Goal: Task Accomplishment & Management: Complete application form

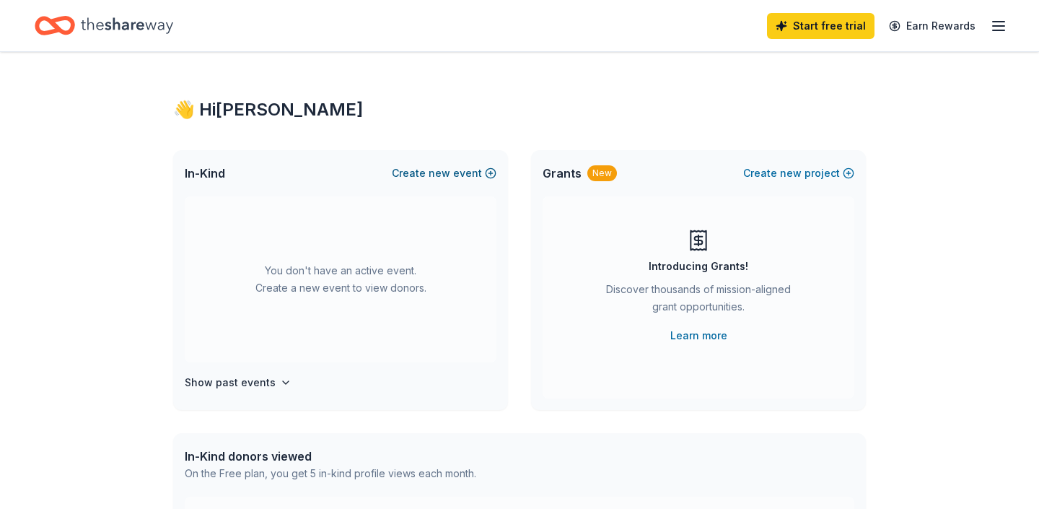
click at [445, 170] on span "new" at bounding box center [440, 173] width 22 height 17
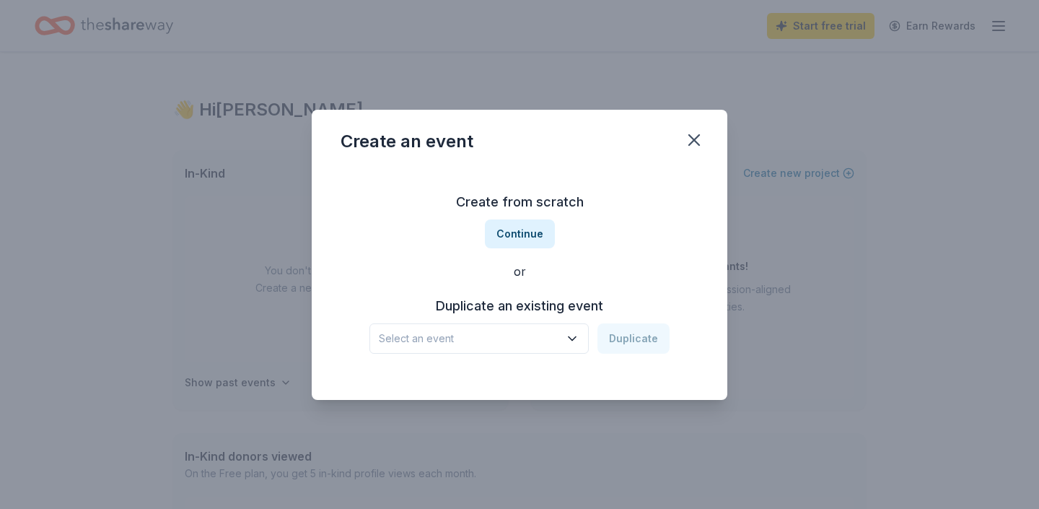
click at [577, 334] on icon "button" at bounding box center [572, 338] width 14 height 14
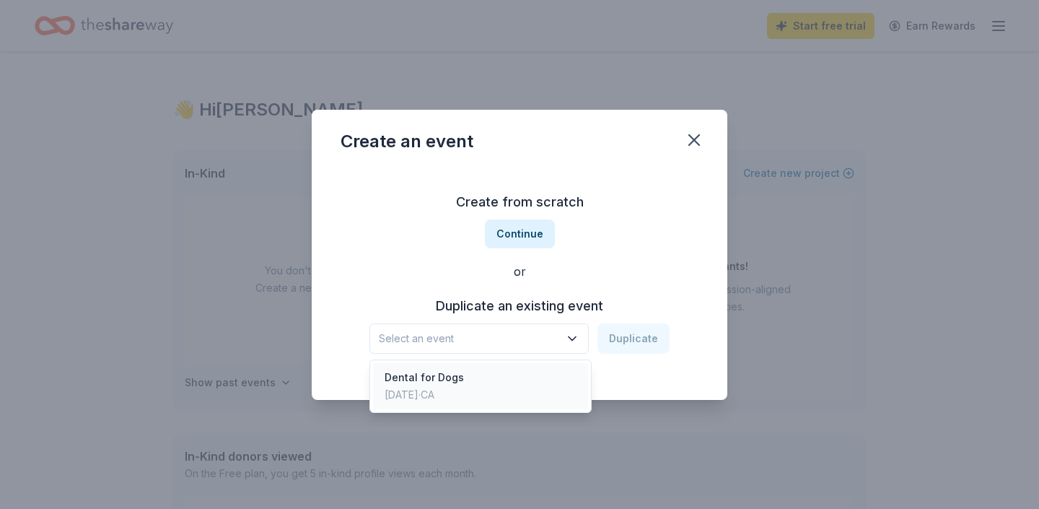
click at [524, 388] on div "Dental for Dogs Jul 01, 2023 · CA" at bounding box center [480, 386] width 215 height 46
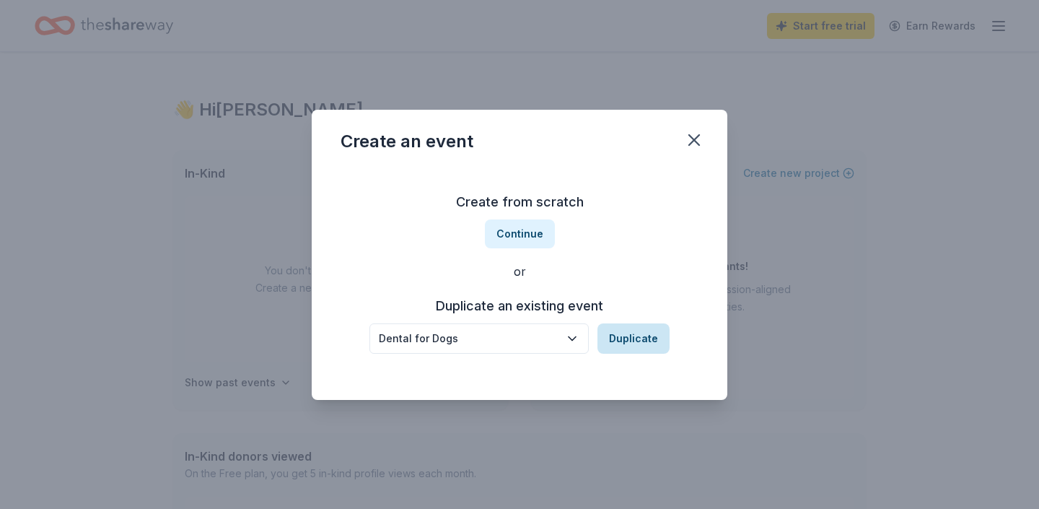
click at [639, 336] on button "Duplicate" at bounding box center [634, 338] width 72 height 30
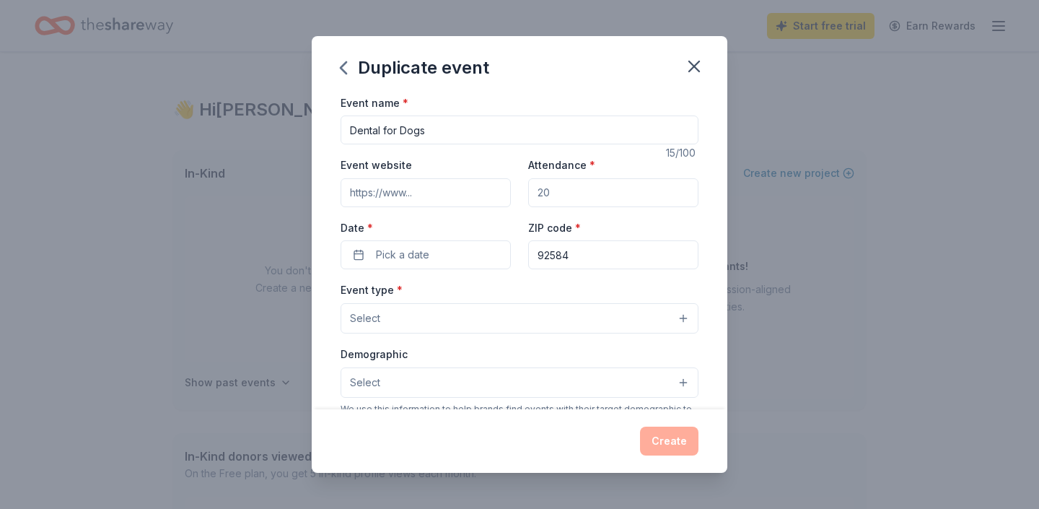
click at [561, 197] on input "Attendance *" at bounding box center [613, 192] width 170 height 29
type input "40"
click at [496, 250] on button "Pick a date" at bounding box center [426, 254] width 170 height 29
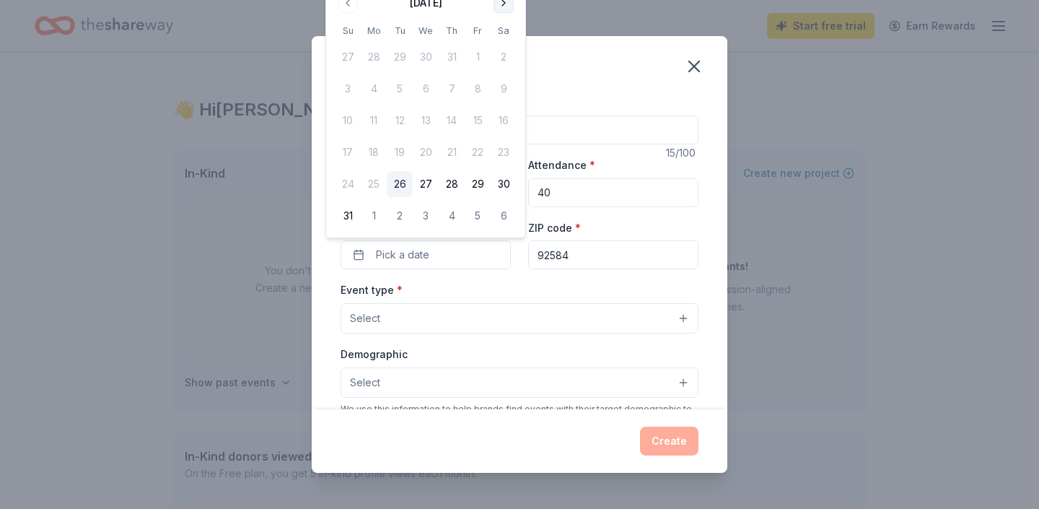
click at [504, 2] on button "Go to next month" at bounding box center [504, 3] width 20 height 20
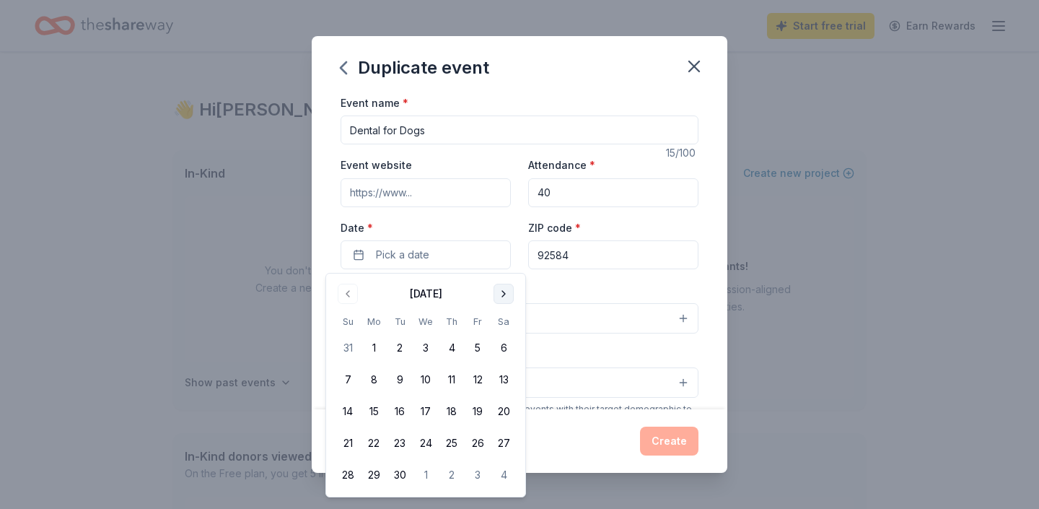
click at [506, 292] on button "Go to next month" at bounding box center [504, 294] width 20 height 20
click at [509, 440] on button "25" at bounding box center [504, 443] width 26 height 26
click at [450, 128] on input "Dental for Dogs" at bounding box center [520, 129] width 358 height 29
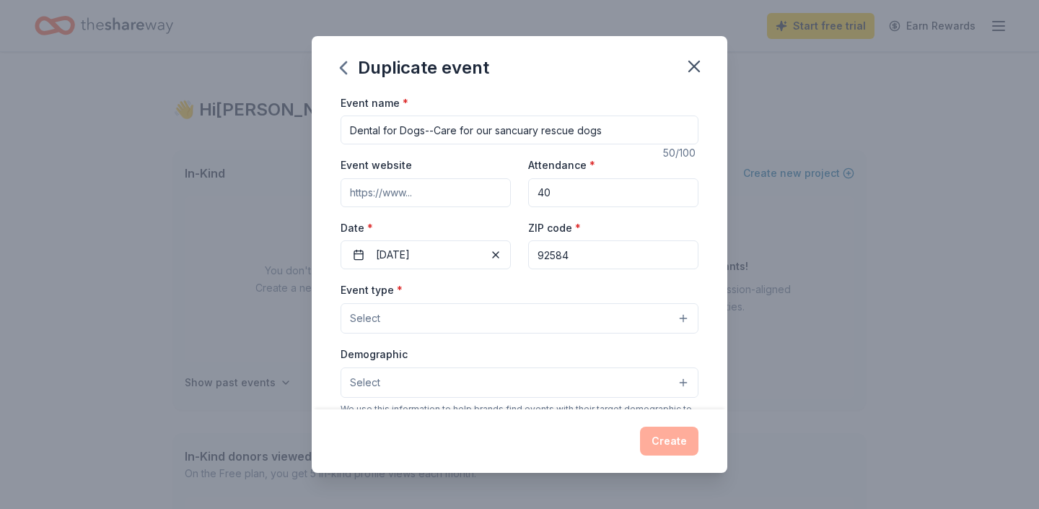
type input "Dental for Dogs--Care for our sancuary rescue dogs"
click at [432, 183] on input "Event website" at bounding box center [426, 192] width 170 height 29
click at [423, 196] on input "Event website" at bounding box center [426, 192] width 170 height 29
click at [419, 195] on input "Event website" at bounding box center [426, 192] width 170 height 29
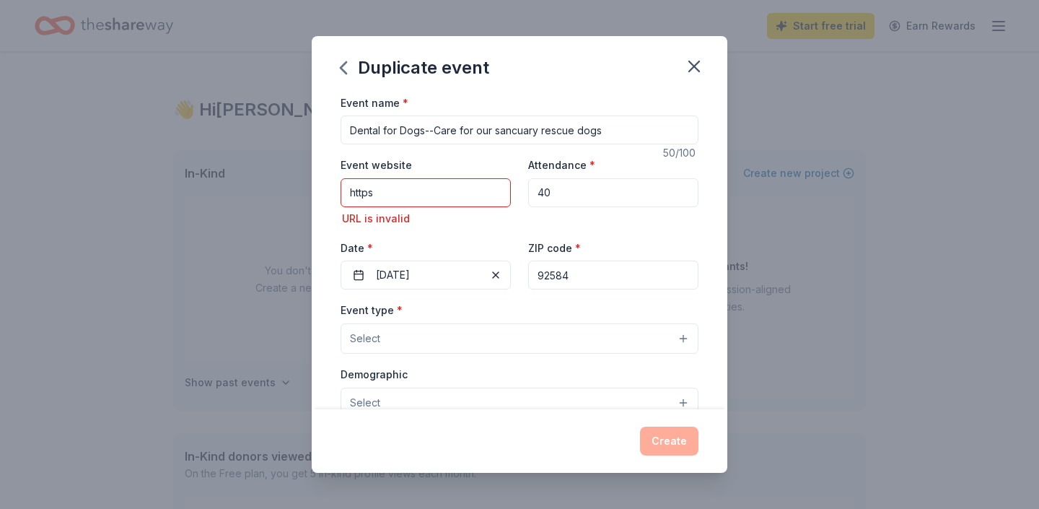
drag, startPoint x: 447, startPoint y: 200, endPoint x: 308, endPoint y: 182, distance: 139.7
click at [341, 184] on input "https" at bounding box center [426, 192] width 170 height 29
paste input "://www.southernstaranimalrescue.org/"
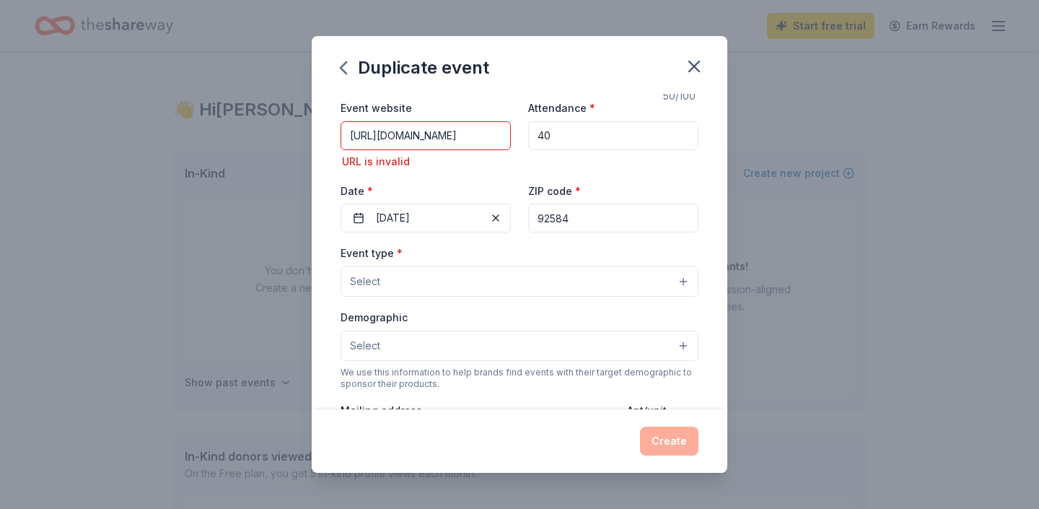
scroll to position [58, 0]
type input "https://www.southernstaranimalrescue.org/"
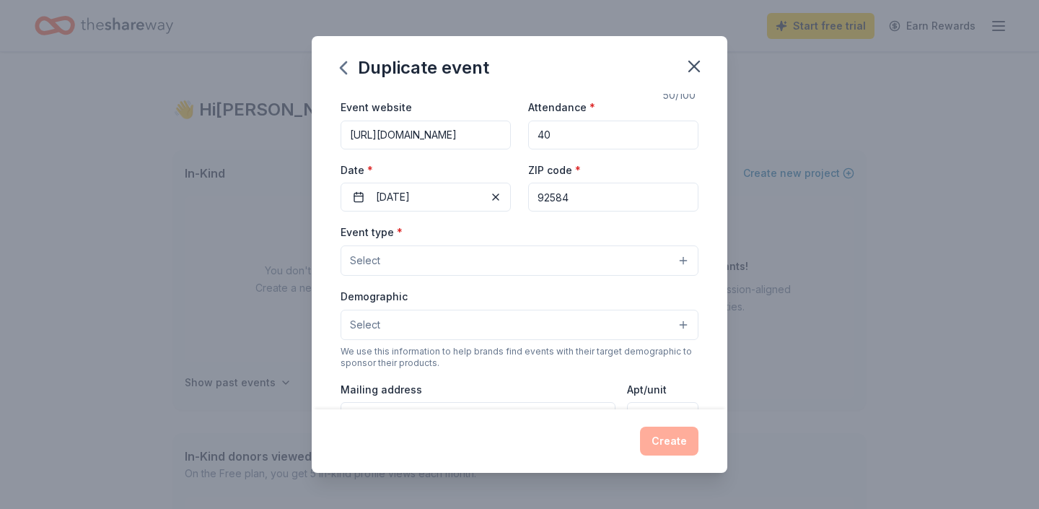
click at [438, 276] on div "Select Fundraiser Business & professional Food & drink Health & wellness Hobbie…" at bounding box center [520, 260] width 358 height 30
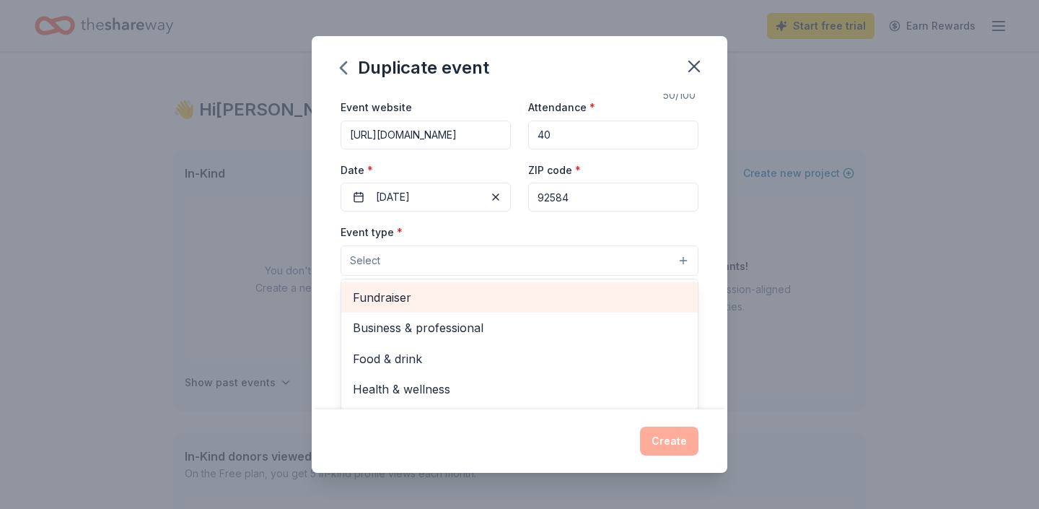
click at [437, 303] on span "Fundraiser" at bounding box center [519, 297] width 333 height 19
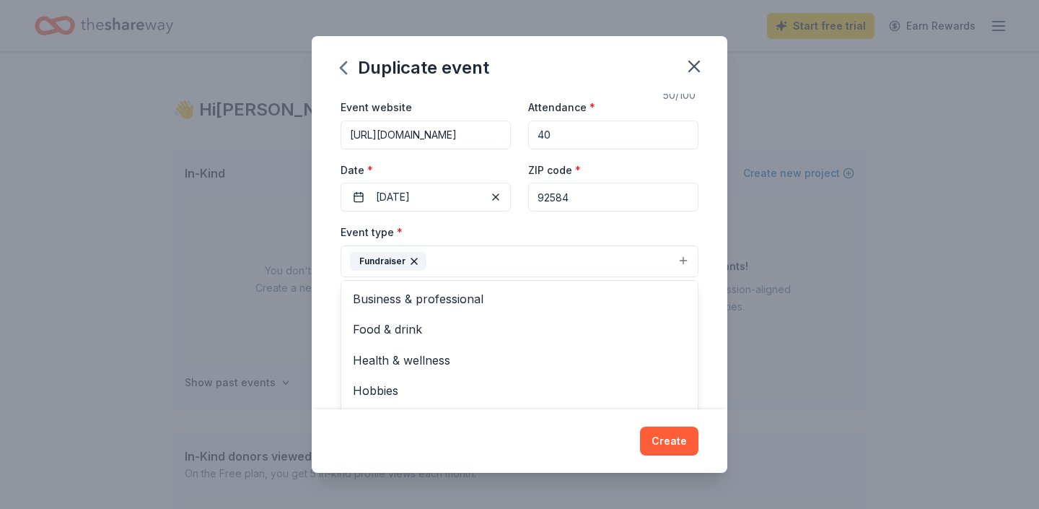
click at [706, 196] on div "Event name * Dental for Dogs--Care for our sancuary rescue dogs 50 /100 Event w…" at bounding box center [520, 252] width 416 height 316
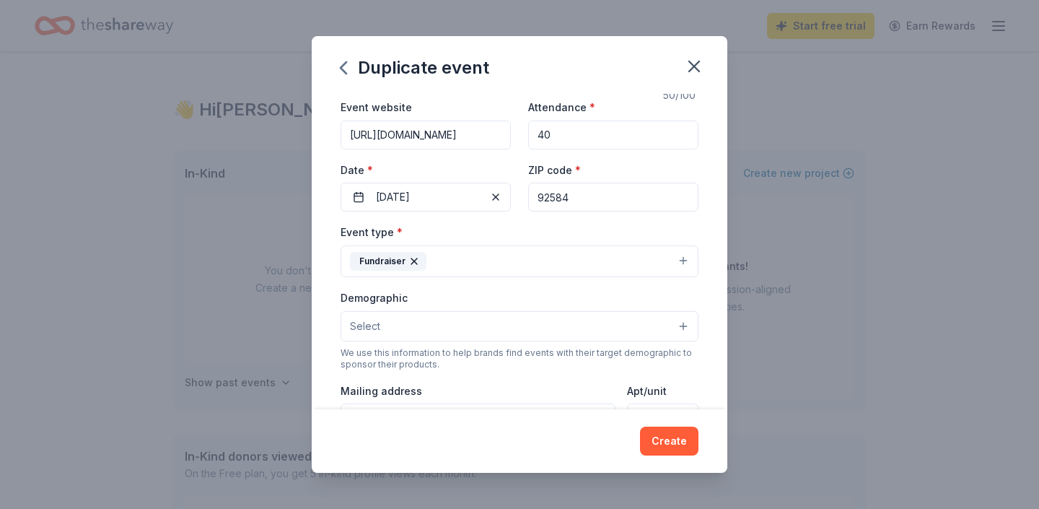
click at [558, 329] on button "Select" at bounding box center [520, 326] width 358 height 30
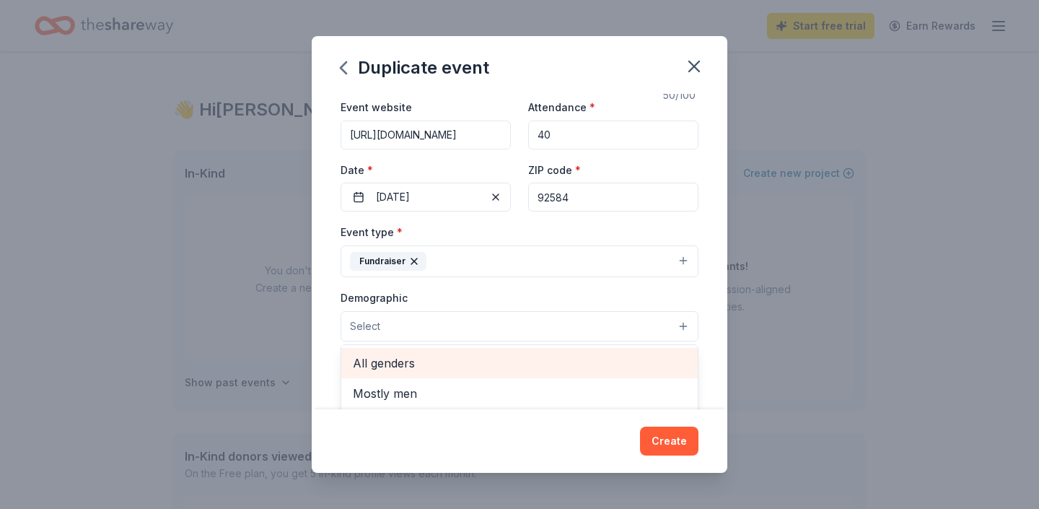
click at [494, 366] on span "All genders" at bounding box center [519, 363] width 333 height 19
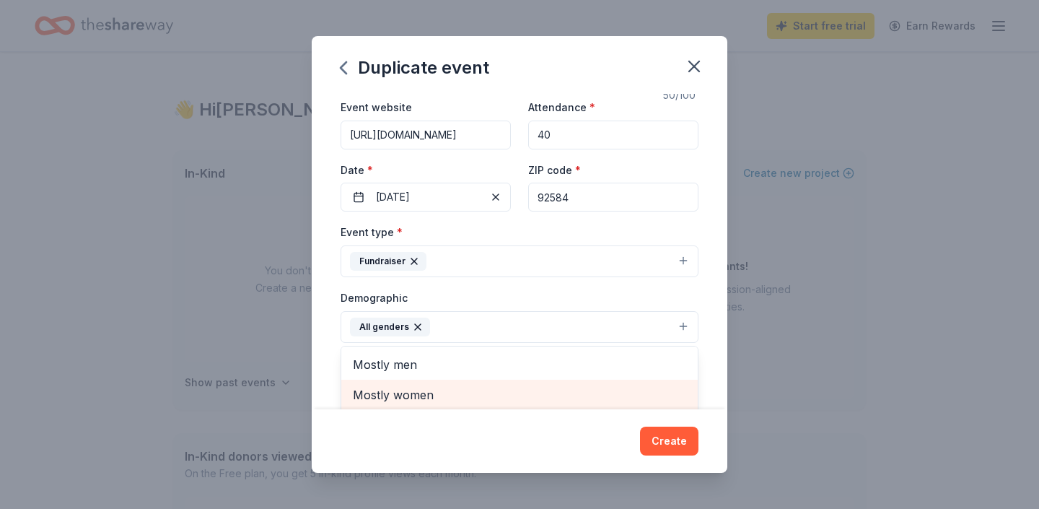
click at [474, 398] on span "Mostly women" at bounding box center [519, 394] width 333 height 19
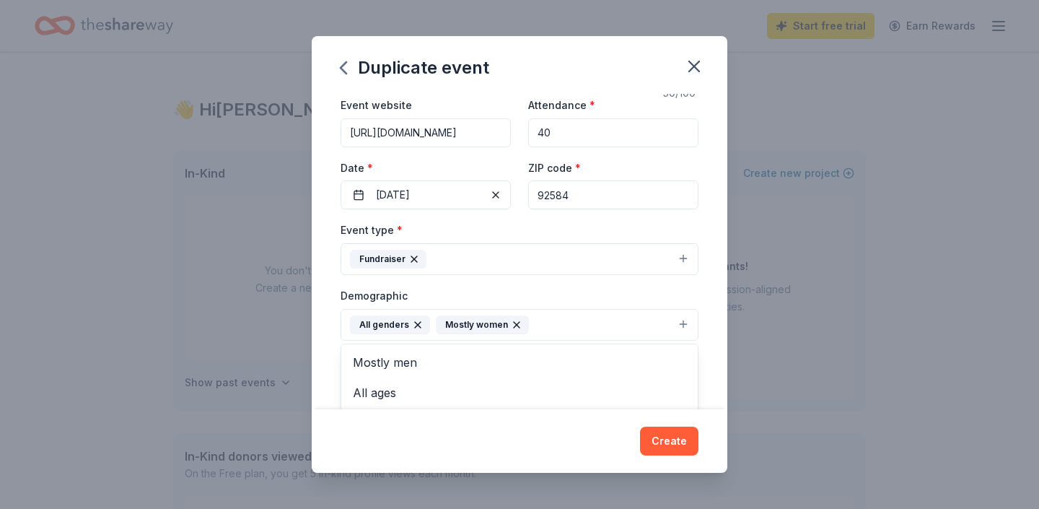
click at [678, 447] on div "Duplicate event Event name * Dental for Dogs--Care for our sancuary rescue dogs…" at bounding box center [520, 254] width 416 height 437
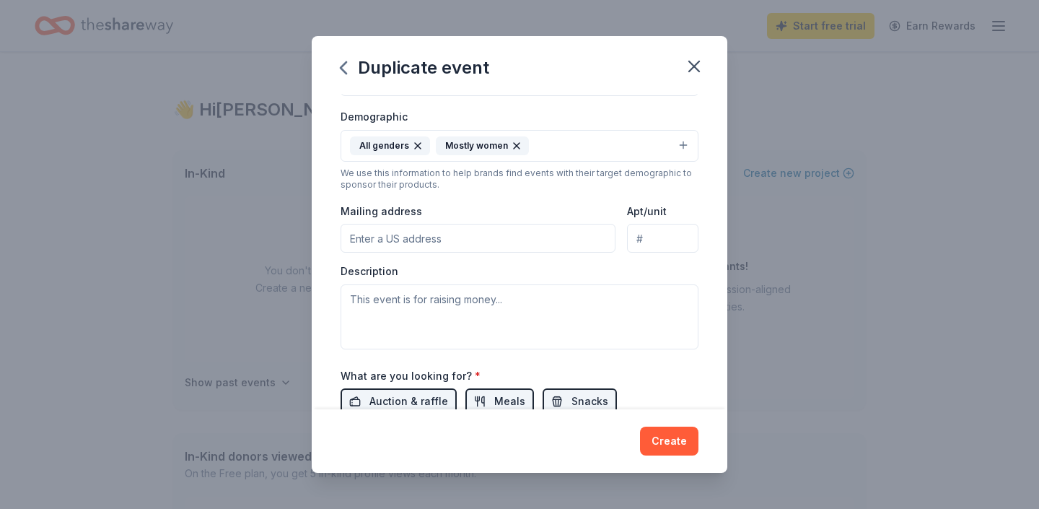
scroll to position [237, 0]
click at [473, 238] on input "Mailing address" at bounding box center [478, 239] width 275 height 29
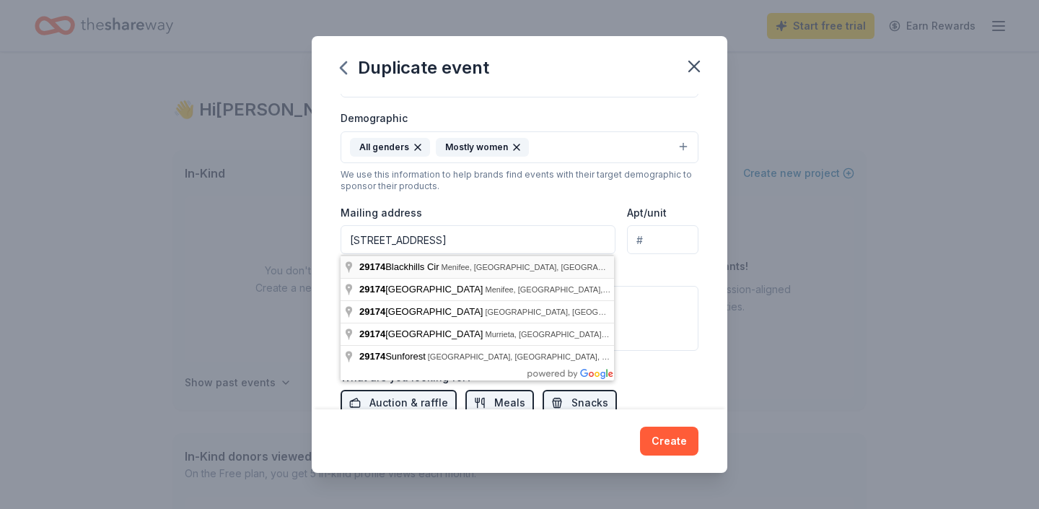
type input "29174 Black Hills Circle, Menifee, CA, 92584"
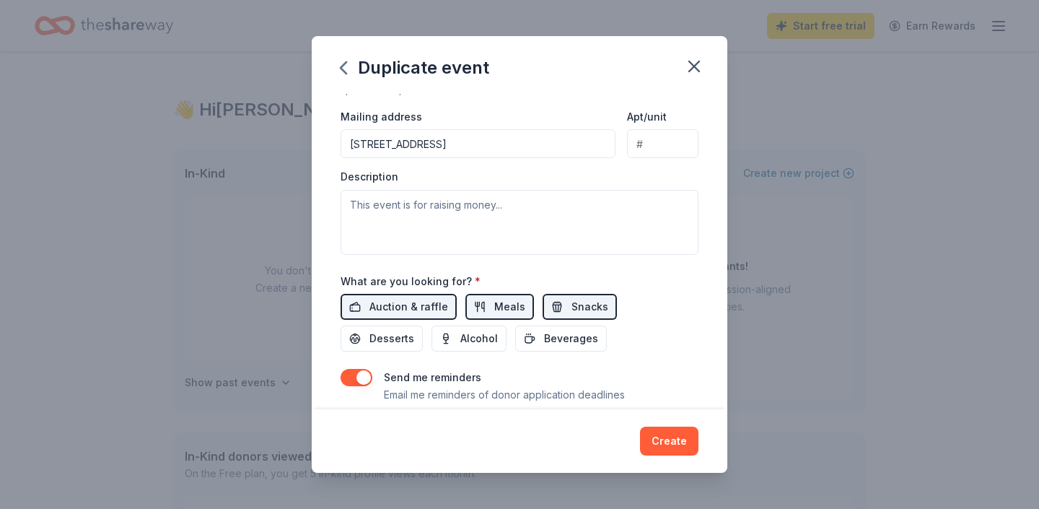
scroll to position [328, 0]
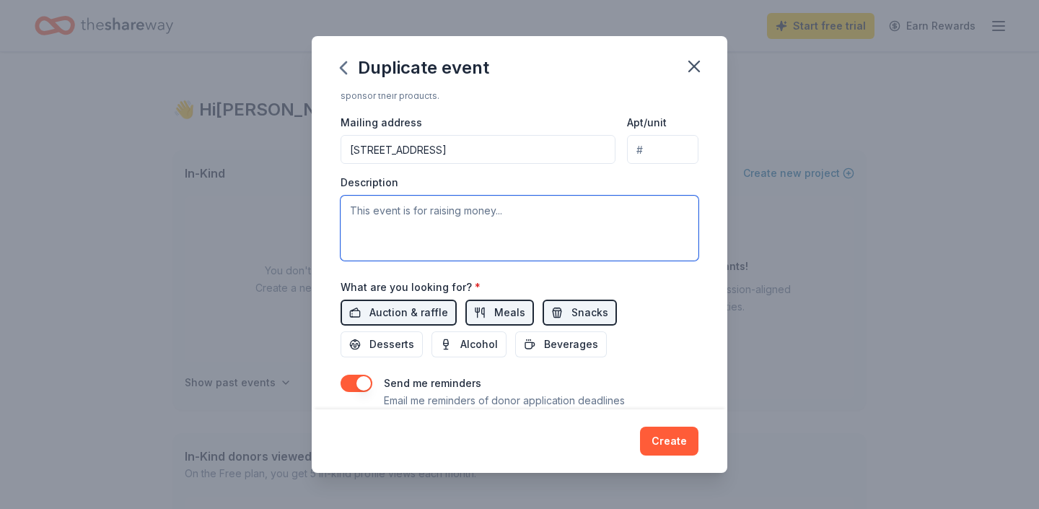
click at [393, 213] on textarea at bounding box center [520, 228] width 358 height 65
paste textarea "We are Southern Star Animal Rescue, a small 501c3 that works tirelessly to resc…"
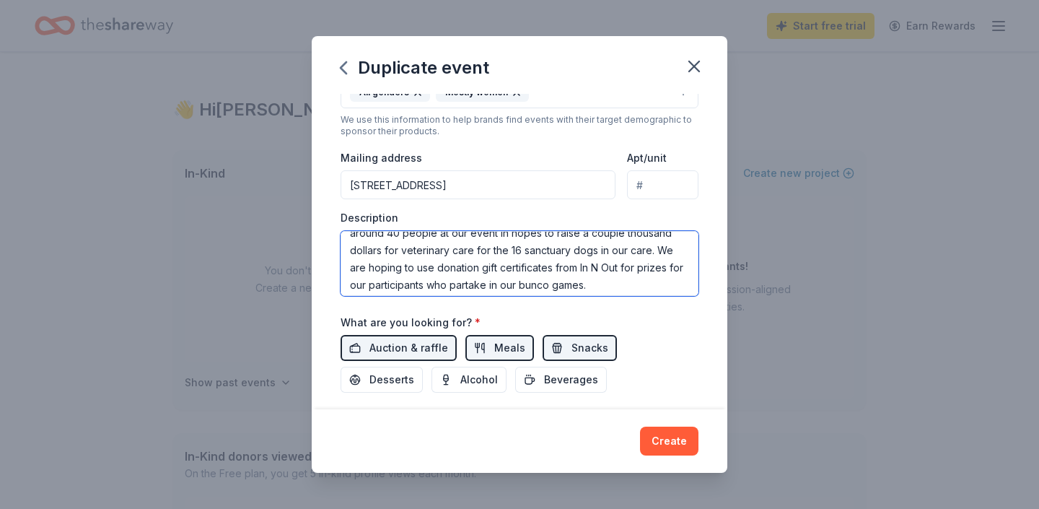
scroll to position [156, 0]
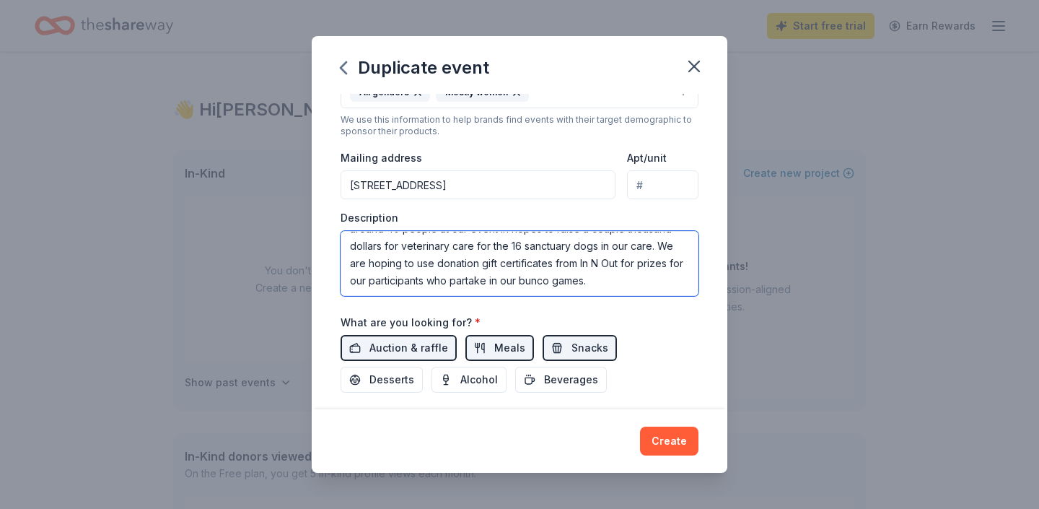
drag, startPoint x: 630, startPoint y: 262, endPoint x: 368, endPoint y: 281, distance: 262.7
click at [371, 283] on textarea "We are Southern Star Animal Rescue, a small 501c3 that works tirelessly to resc…" at bounding box center [520, 263] width 358 height 65
click at [618, 281] on textarea "We are Southern Star Animal Rescue, a small 501c3 that works tirelessly to resc…" at bounding box center [520, 263] width 358 height 65
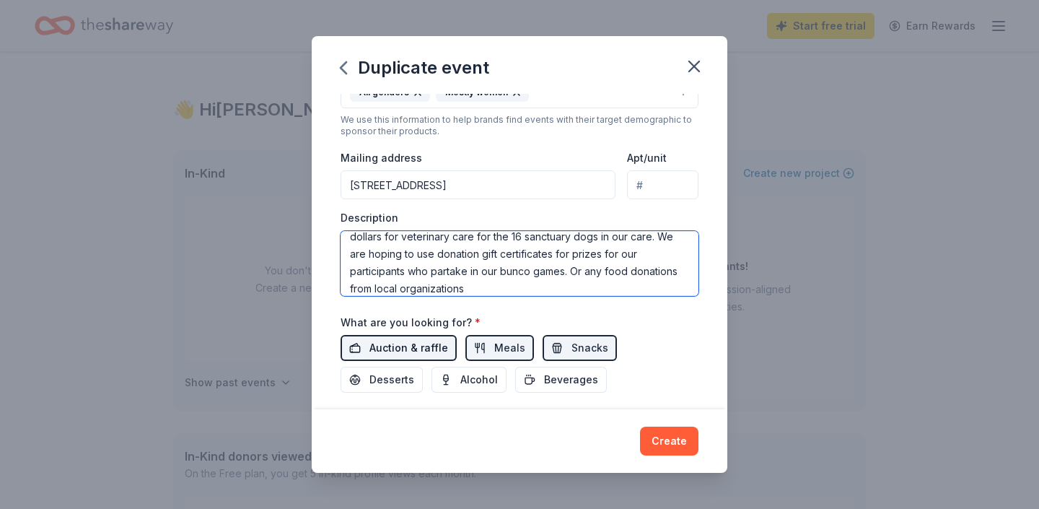
type textarea "We are Southern Star Animal Rescue, a small 501c3 that works tirelessly to resc…"
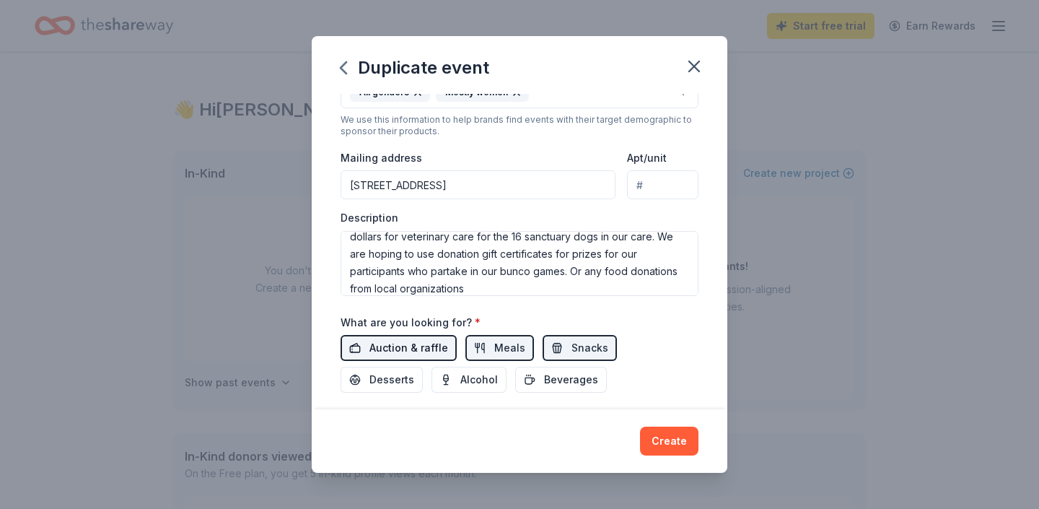
click at [432, 346] on span "Auction & raffle" at bounding box center [408, 347] width 79 height 17
click at [504, 349] on span "Meals" at bounding box center [509, 347] width 31 height 17
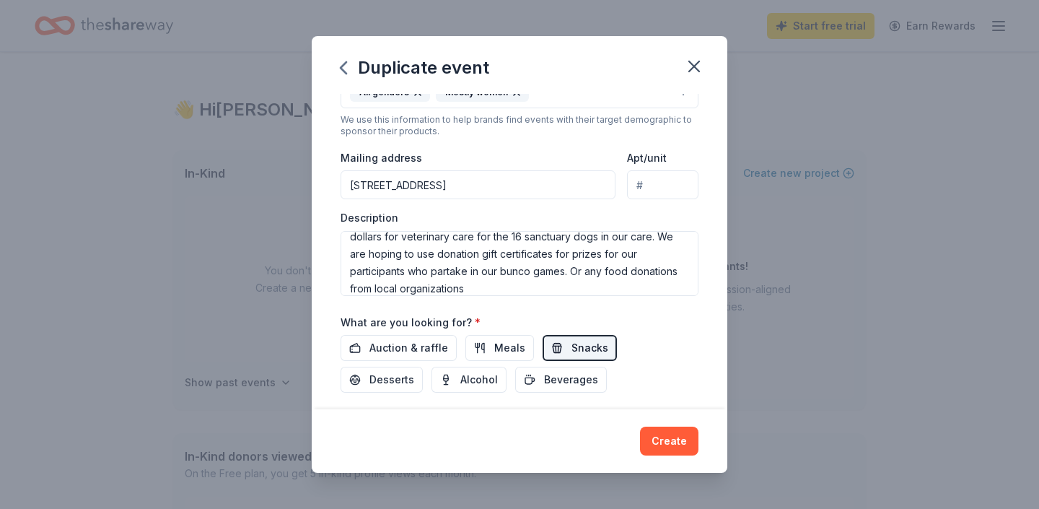
click at [585, 348] on span "Snacks" at bounding box center [590, 347] width 37 height 17
click at [675, 442] on div "Create" at bounding box center [520, 440] width 358 height 29
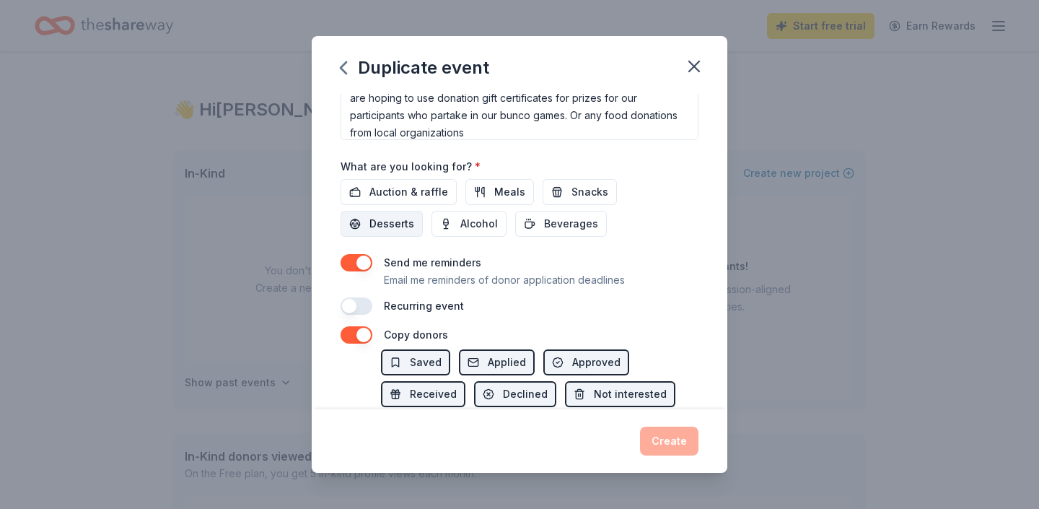
scroll to position [519, 0]
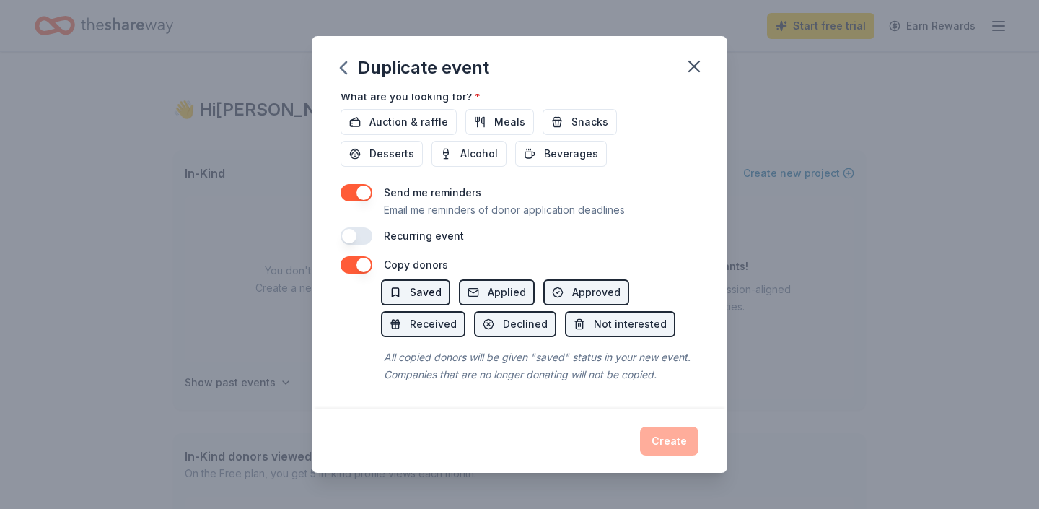
click at [432, 293] on span "Saved" at bounding box center [426, 292] width 32 height 17
click at [669, 442] on div "Create" at bounding box center [520, 440] width 358 height 29
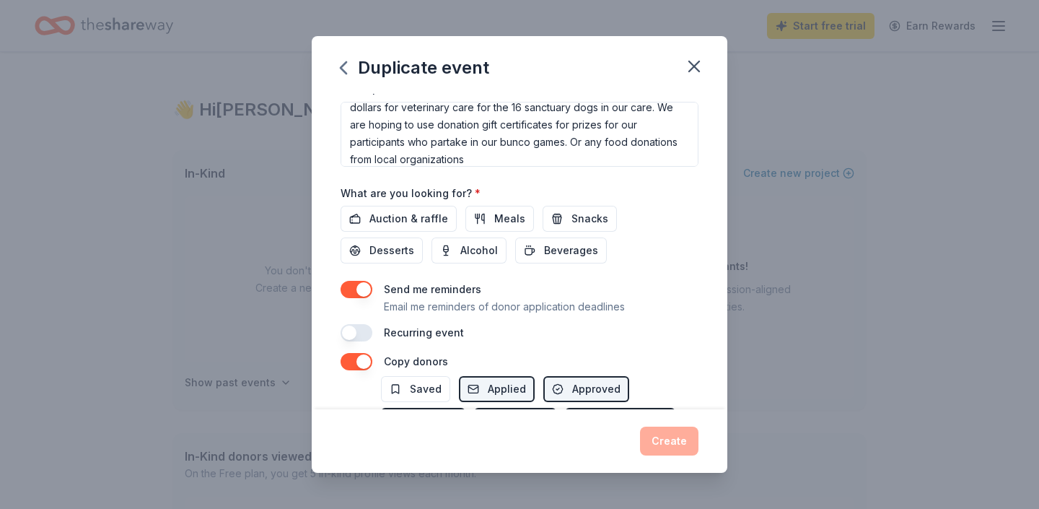
scroll to position [420, 0]
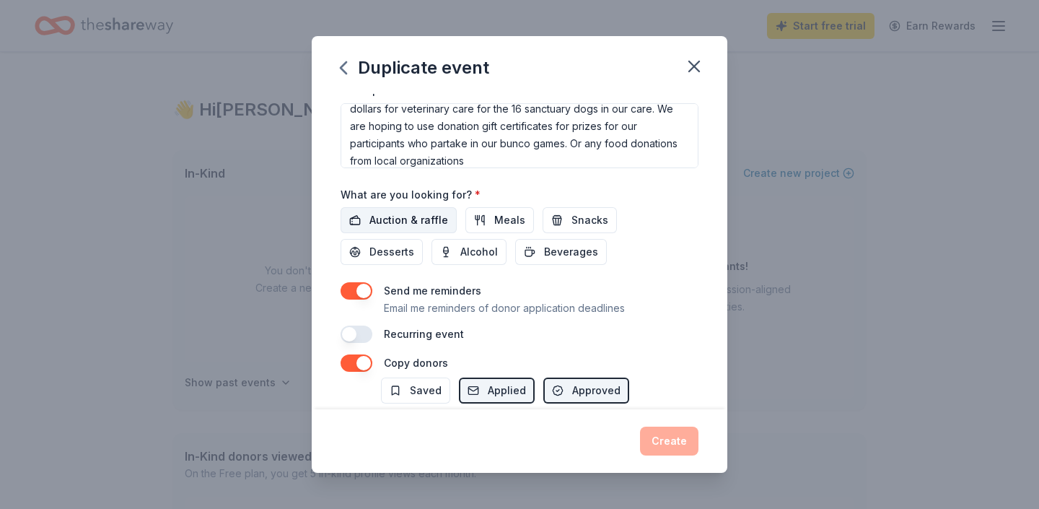
click at [411, 222] on span "Auction & raffle" at bounding box center [408, 219] width 79 height 17
click at [502, 219] on span "Meals" at bounding box center [509, 219] width 31 height 17
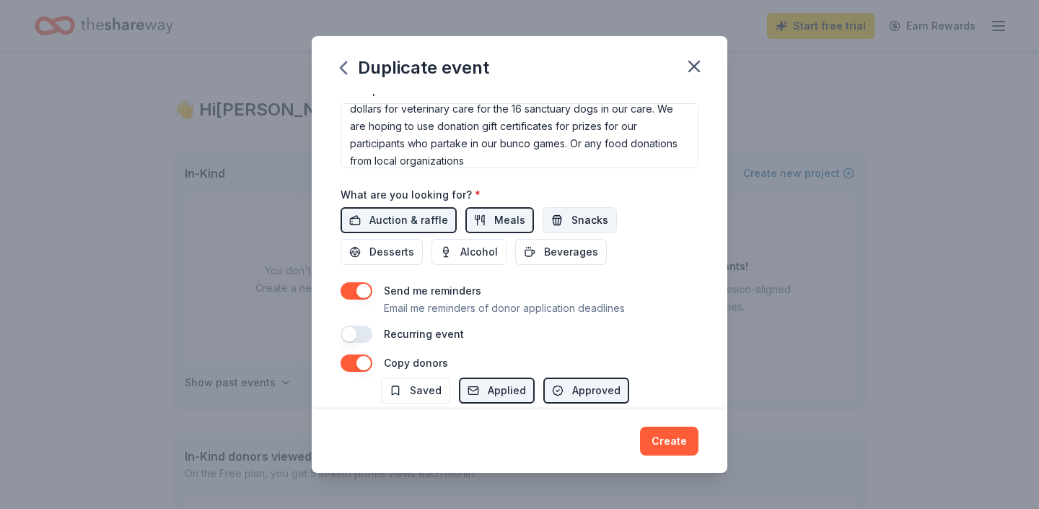
click at [572, 218] on span "Snacks" at bounding box center [590, 219] width 37 height 17
click at [414, 243] on span "Desserts" at bounding box center [391, 251] width 45 height 17
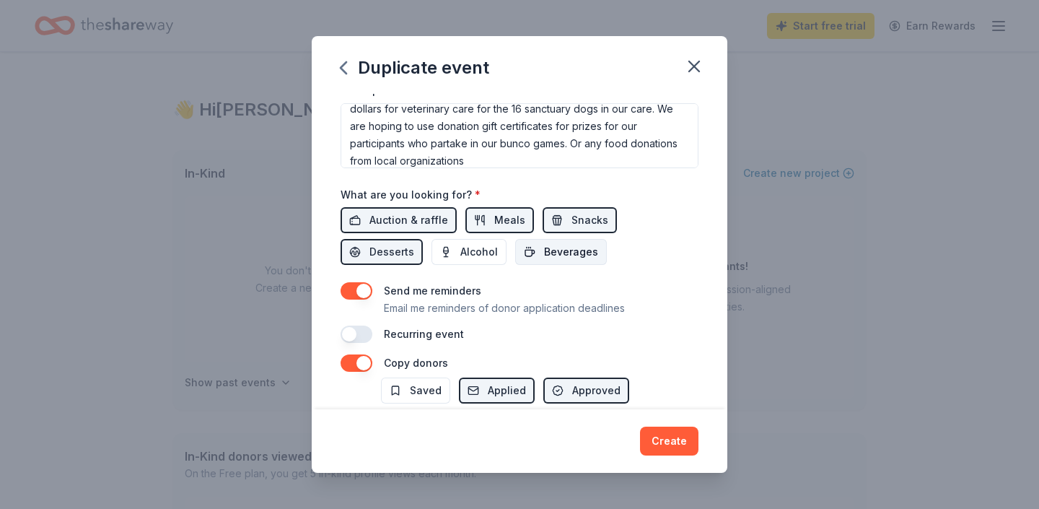
click at [544, 251] on span "Beverages" at bounding box center [571, 251] width 54 height 17
click at [670, 437] on button "Create" at bounding box center [669, 440] width 58 height 29
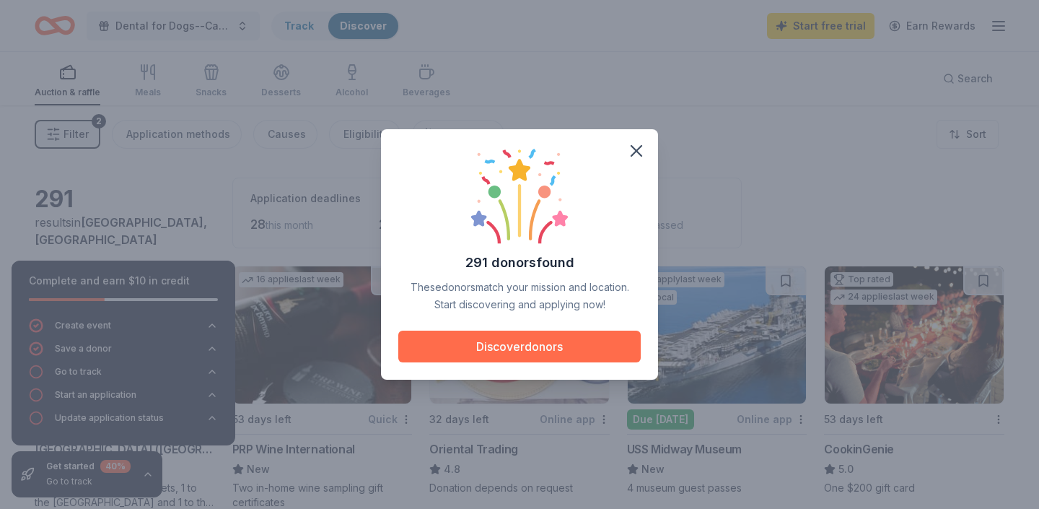
click at [540, 347] on button "Discover donors" at bounding box center [519, 347] width 242 height 32
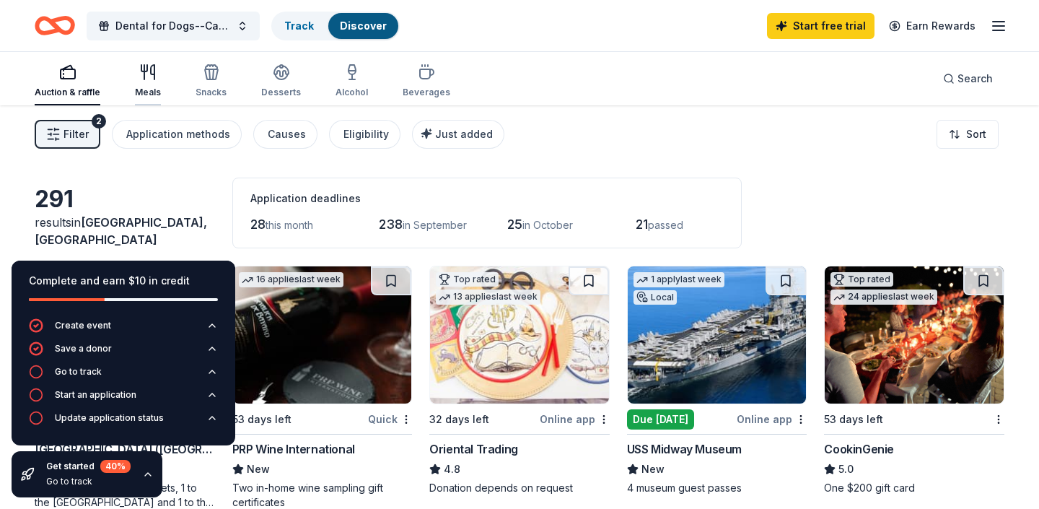
click at [146, 74] on icon "button" at bounding box center [147, 72] width 17 height 17
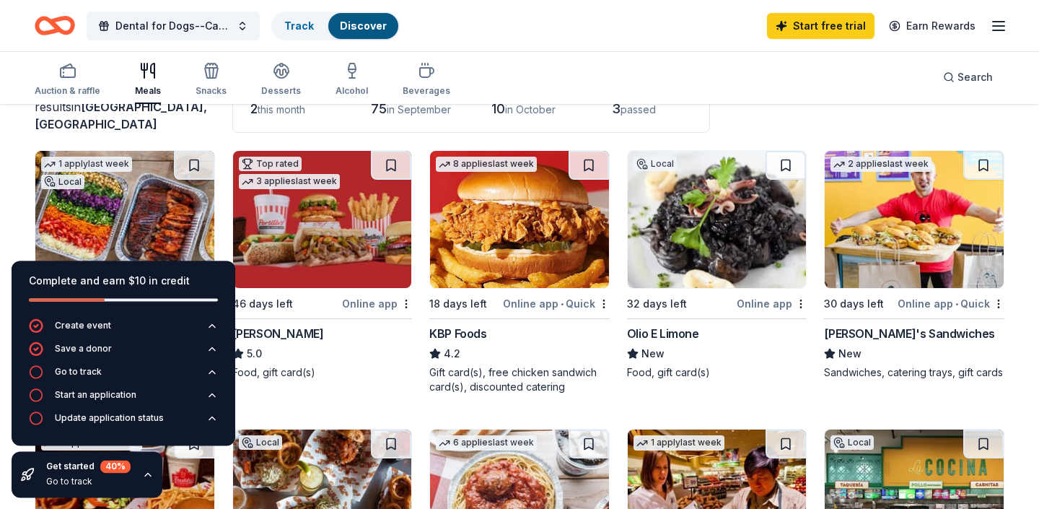
scroll to position [126, 0]
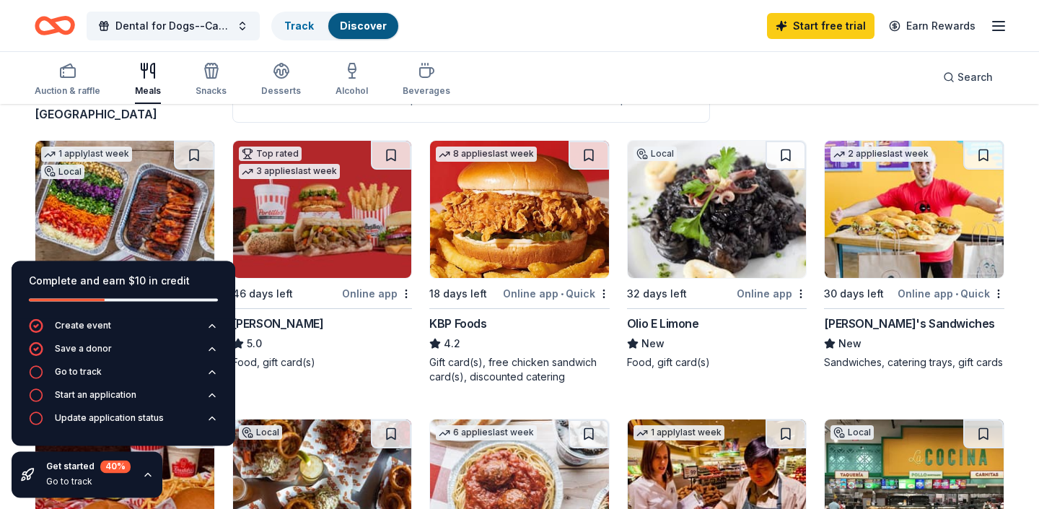
click at [899, 227] on img at bounding box center [914, 209] width 179 height 137
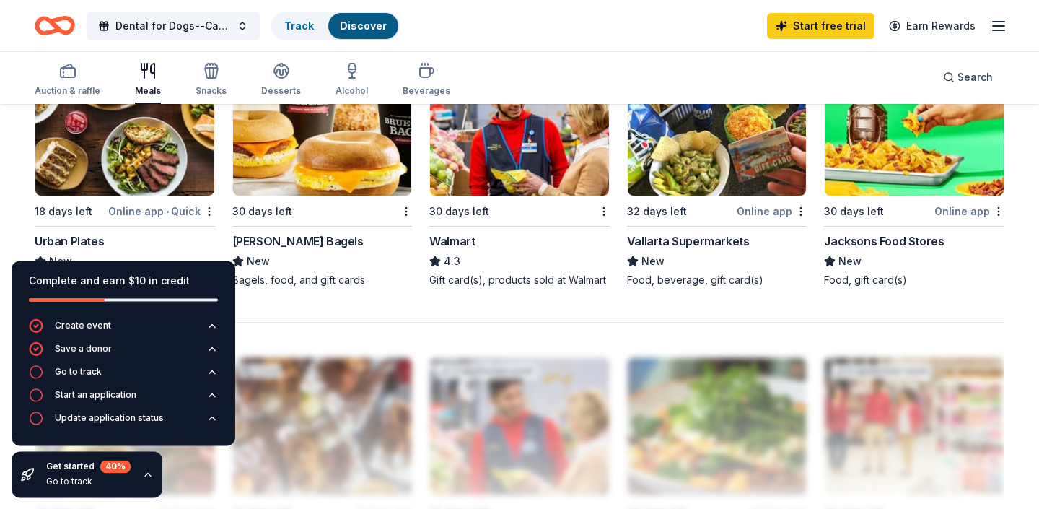
scroll to position [1059, 0]
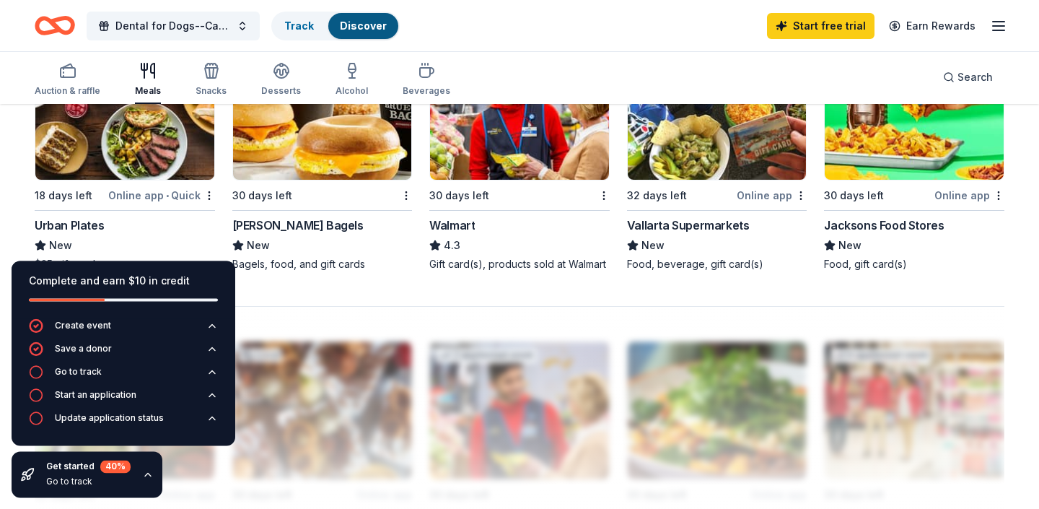
click at [299, 222] on div "Bruegger's Bagels" at bounding box center [297, 224] width 131 height 17
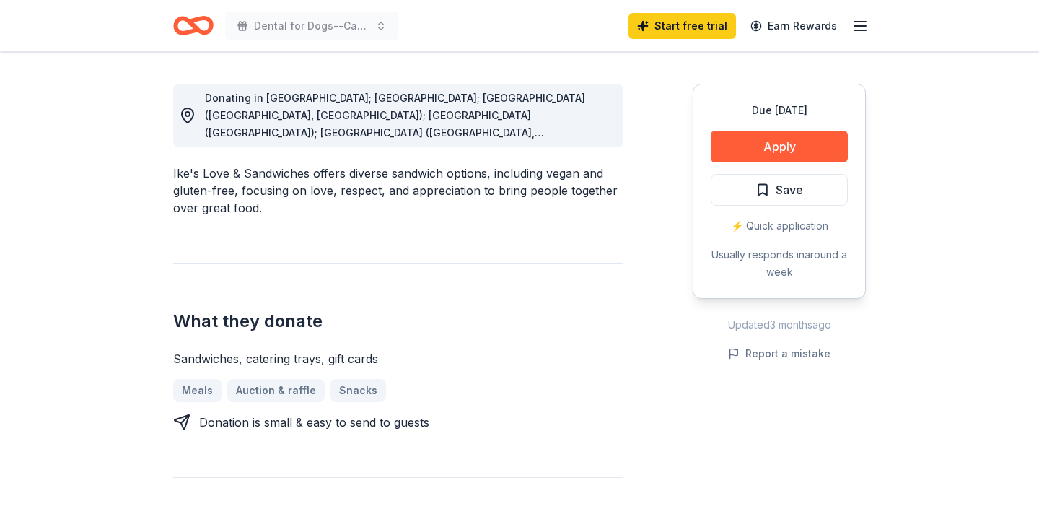
scroll to position [389, 0]
click at [789, 149] on button "Apply" at bounding box center [779, 147] width 137 height 32
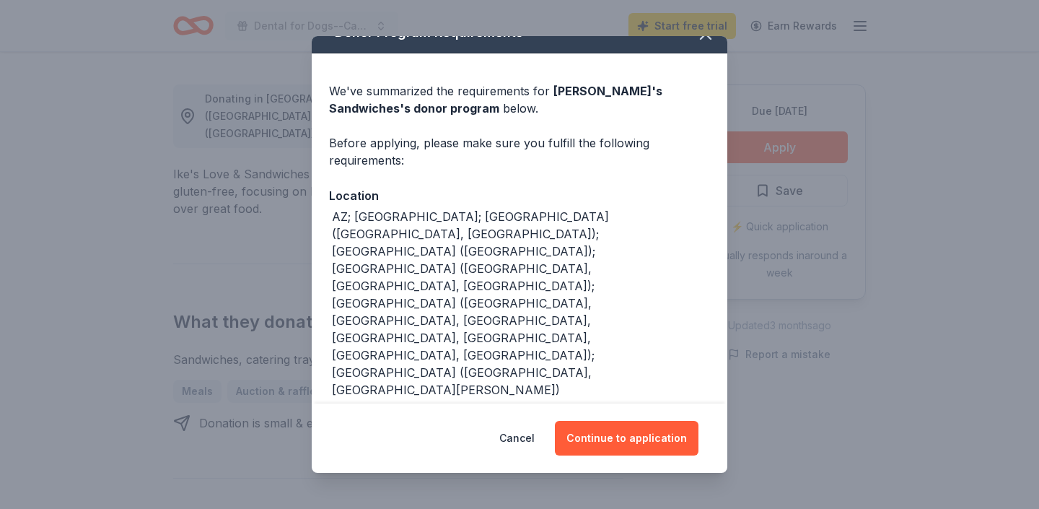
scroll to position [30, 0]
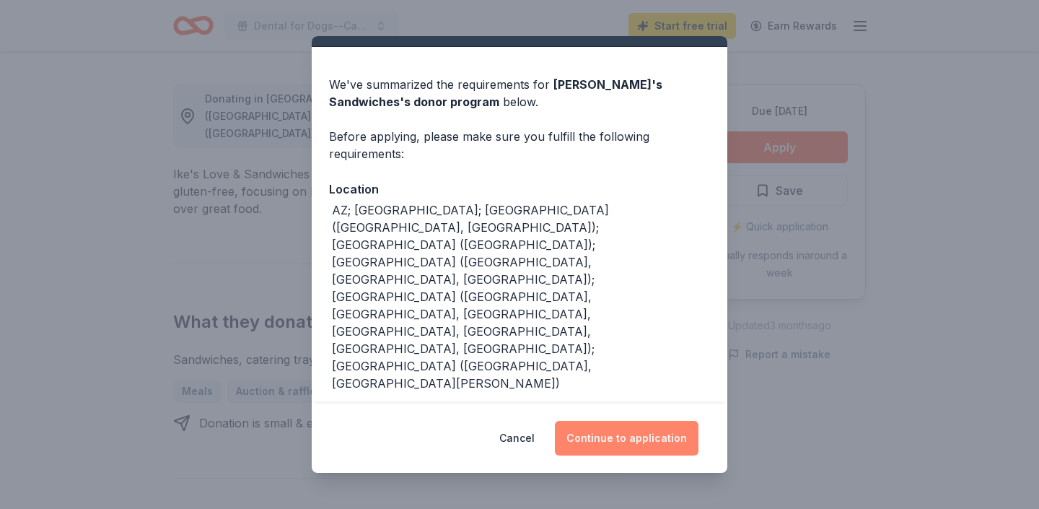
click at [603, 442] on button "Continue to application" at bounding box center [627, 438] width 144 height 35
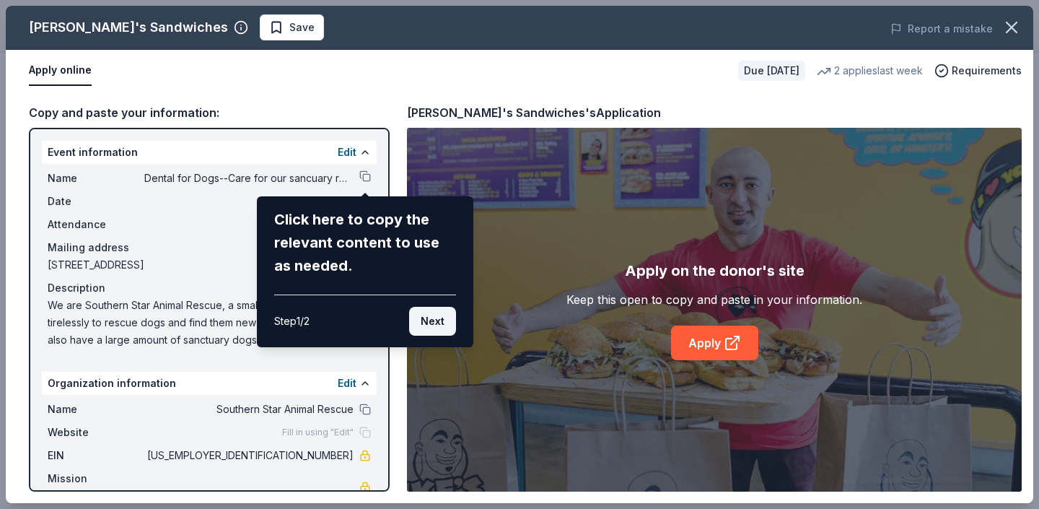
click at [435, 322] on button "Next" at bounding box center [432, 321] width 47 height 29
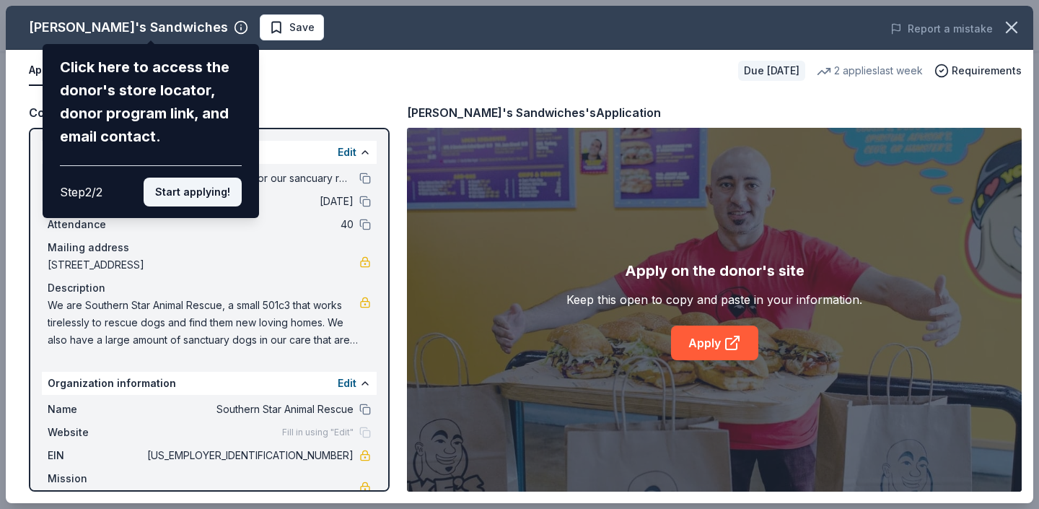
click at [207, 178] on button "Start applying!" at bounding box center [193, 192] width 98 height 29
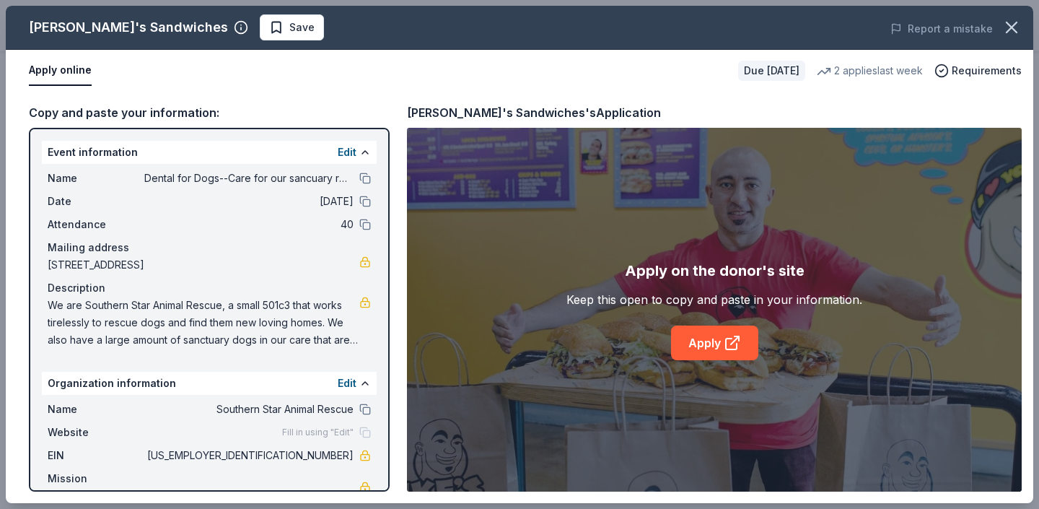
scroll to position [14, 0]
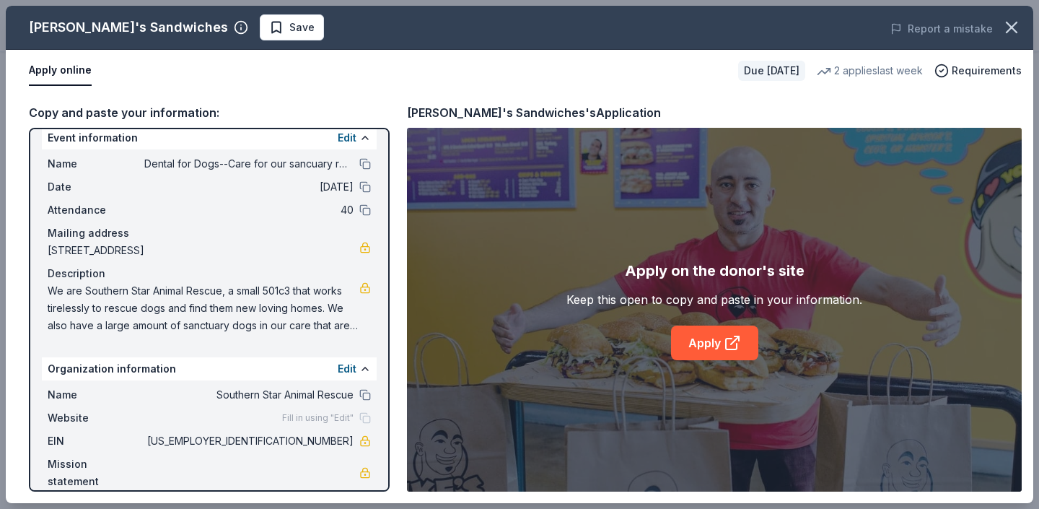
click at [237, 364] on div "Organization information Edit" at bounding box center [209, 368] width 335 height 23
click at [362, 367] on button at bounding box center [365, 369] width 12 height 12
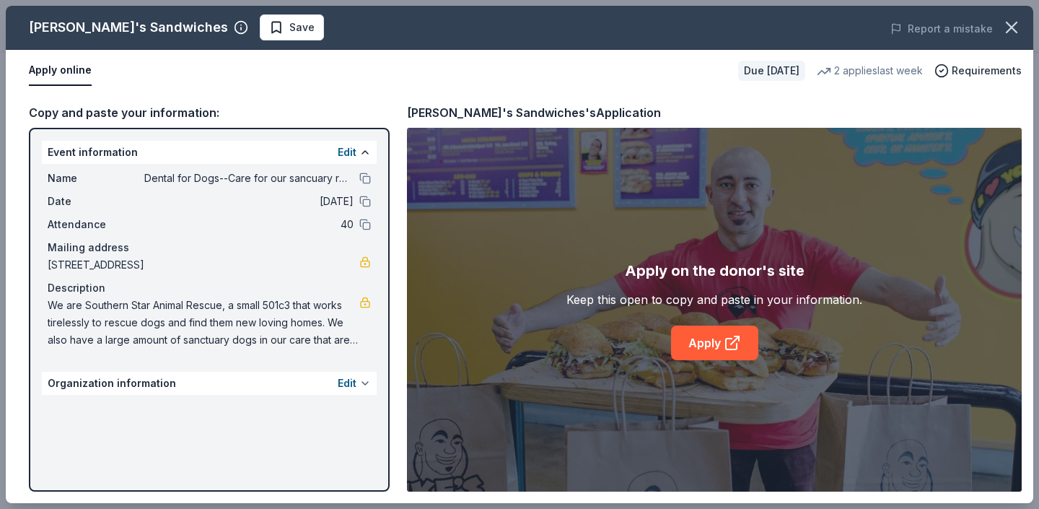
scroll to position [0, 0]
click at [358, 382] on div "Edit" at bounding box center [354, 383] width 33 height 17
click at [359, 381] on div "Edit" at bounding box center [354, 383] width 33 height 17
click at [717, 343] on link "Apply" at bounding box center [714, 342] width 87 height 35
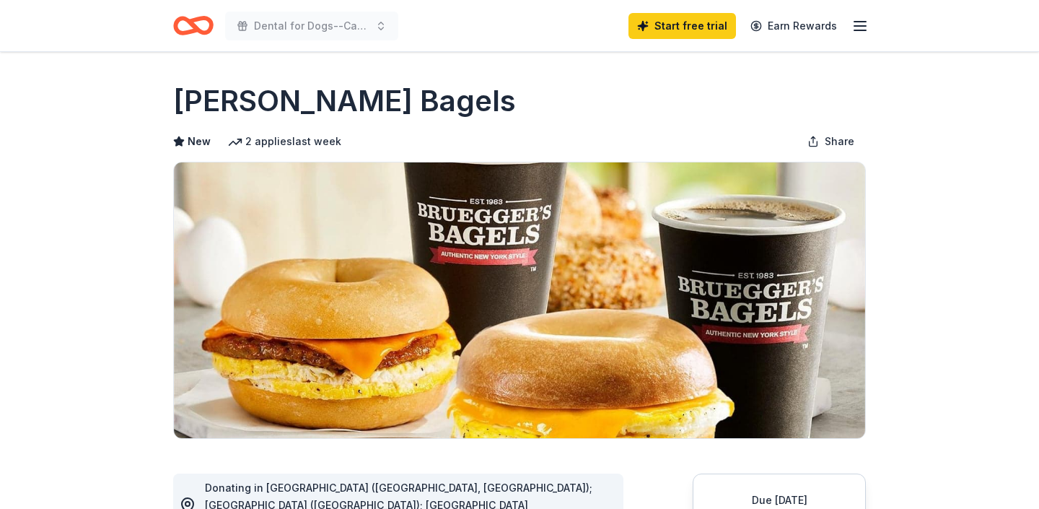
scroll to position [210, 0]
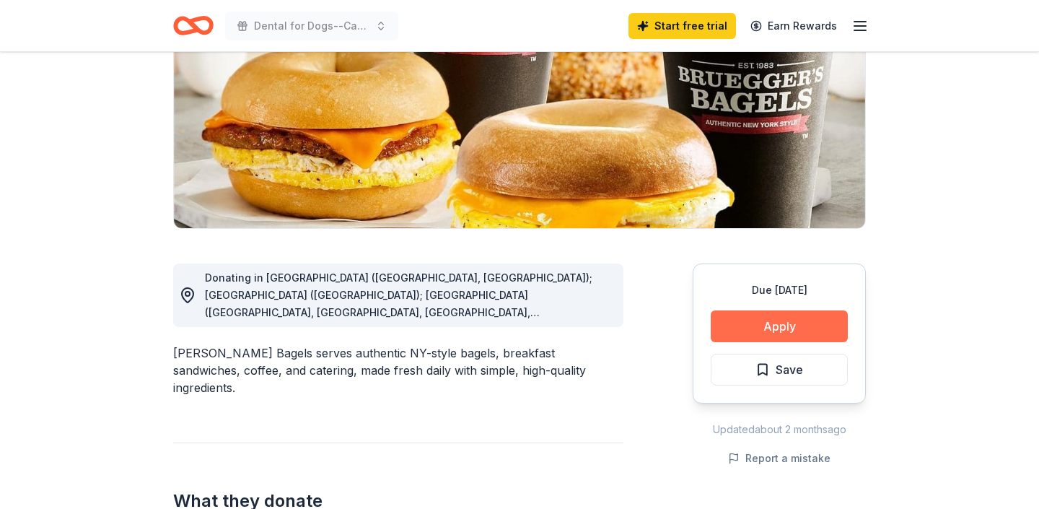
click at [771, 328] on button "Apply" at bounding box center [779, 326] width 137 height 32
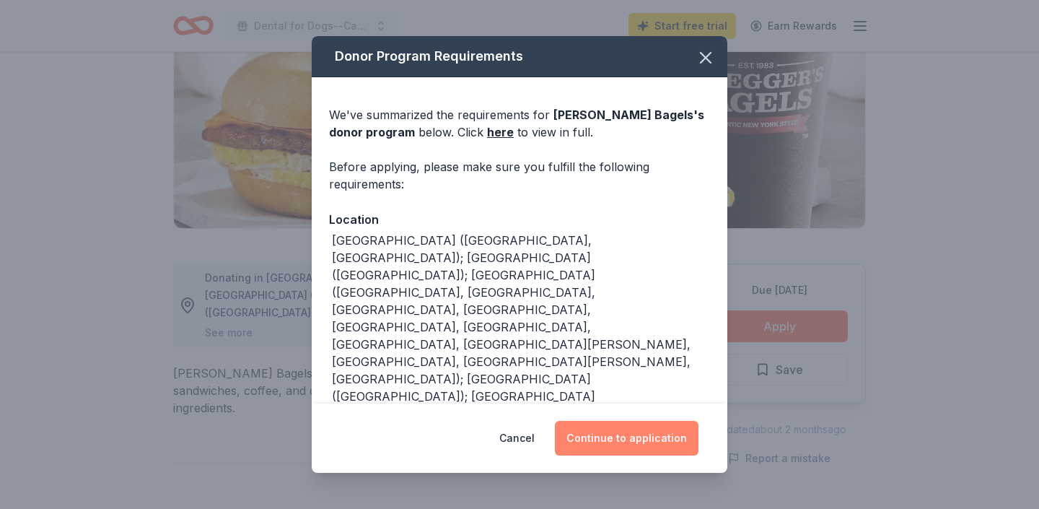
click at [632, 437] on button "Continue to application" at bounding box center [627, 438] width 144 height 35
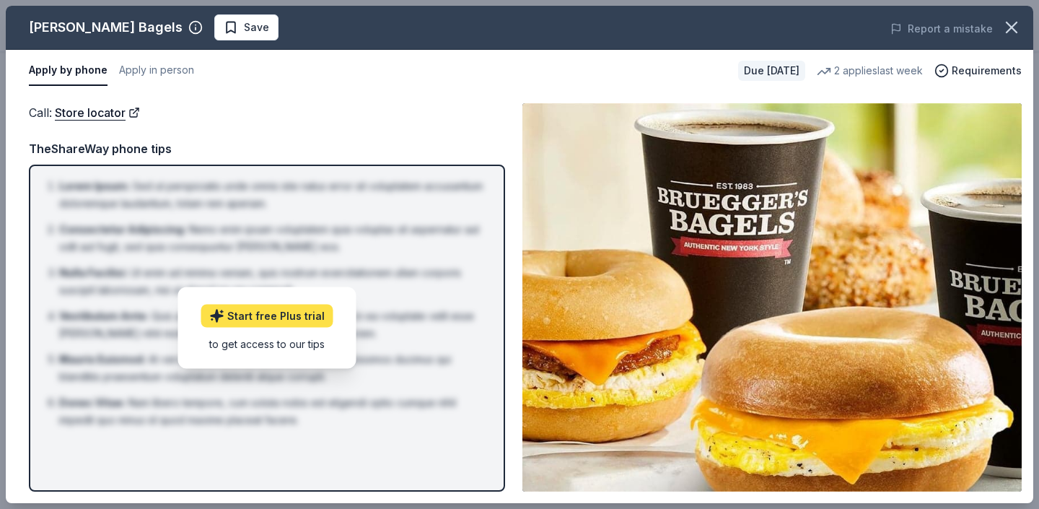
click at [274, 320] on link "Start free Plus trial" at bounding box center [267, 316] width 132 height 23
